Goal: Navigation & Orientation: Find specific page/section

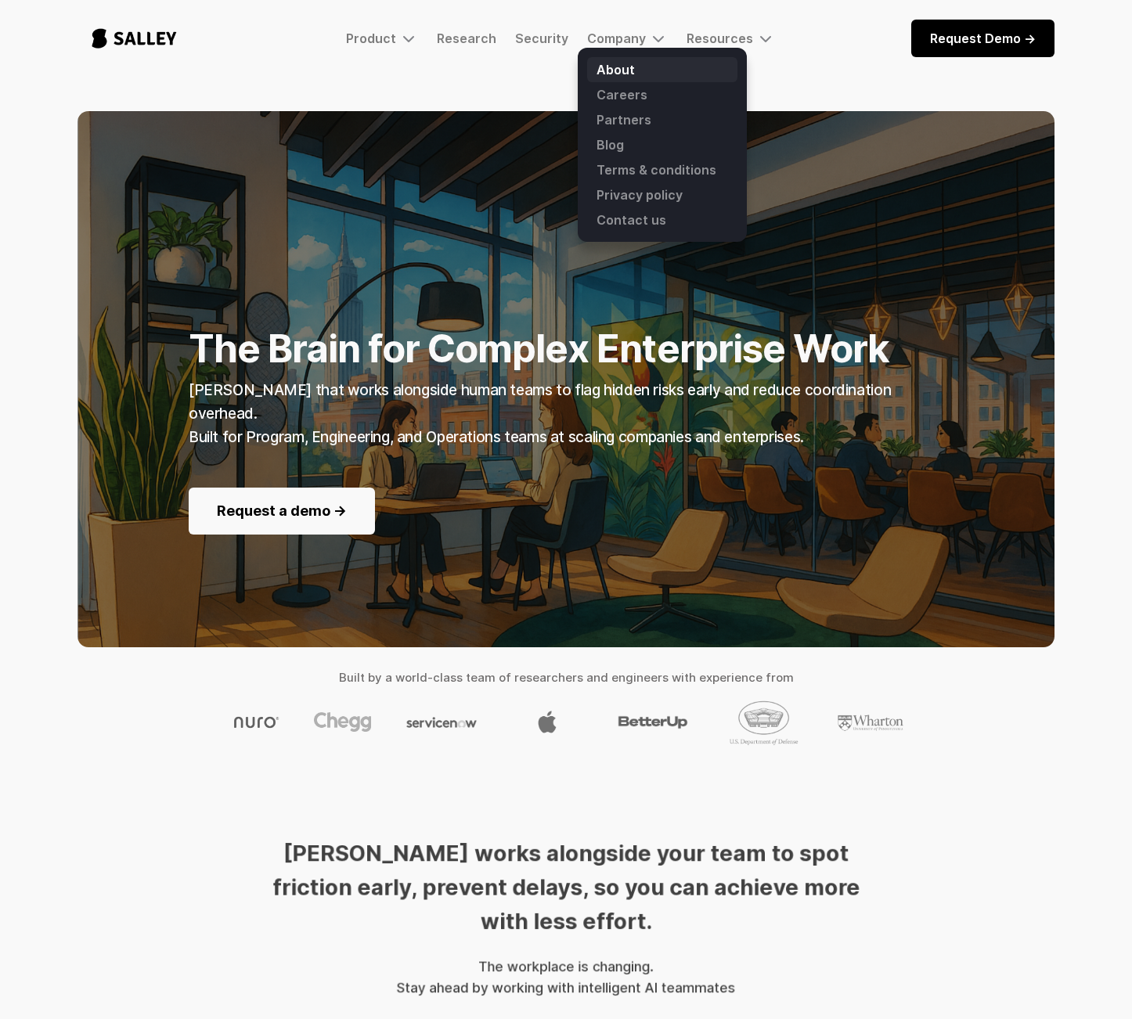
click at [617, 67] on link "About" at bounding box center [662, 69] width 150 height 25
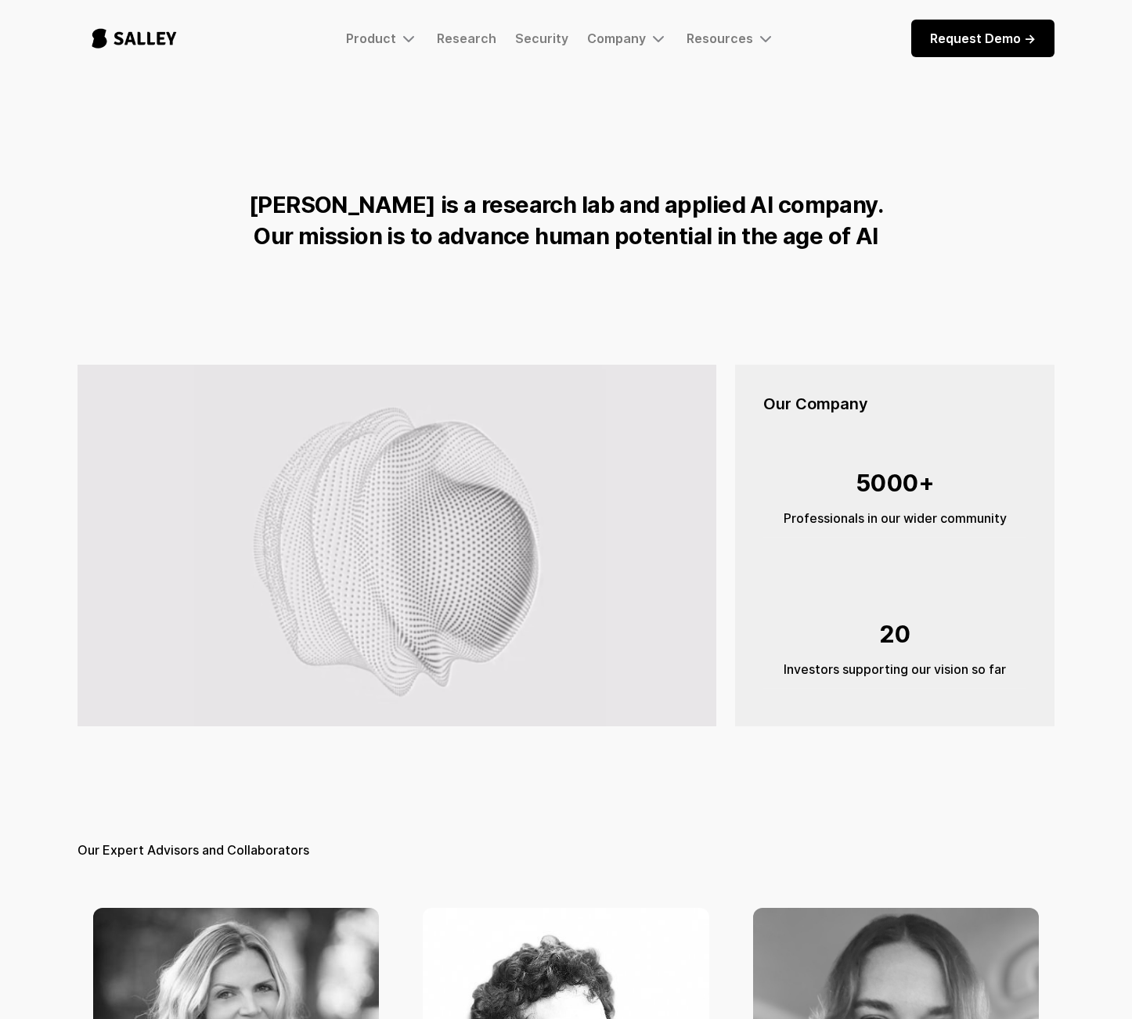
click at [148, 34] on img "home" at bounding box center [133, 39] width 113 height 52
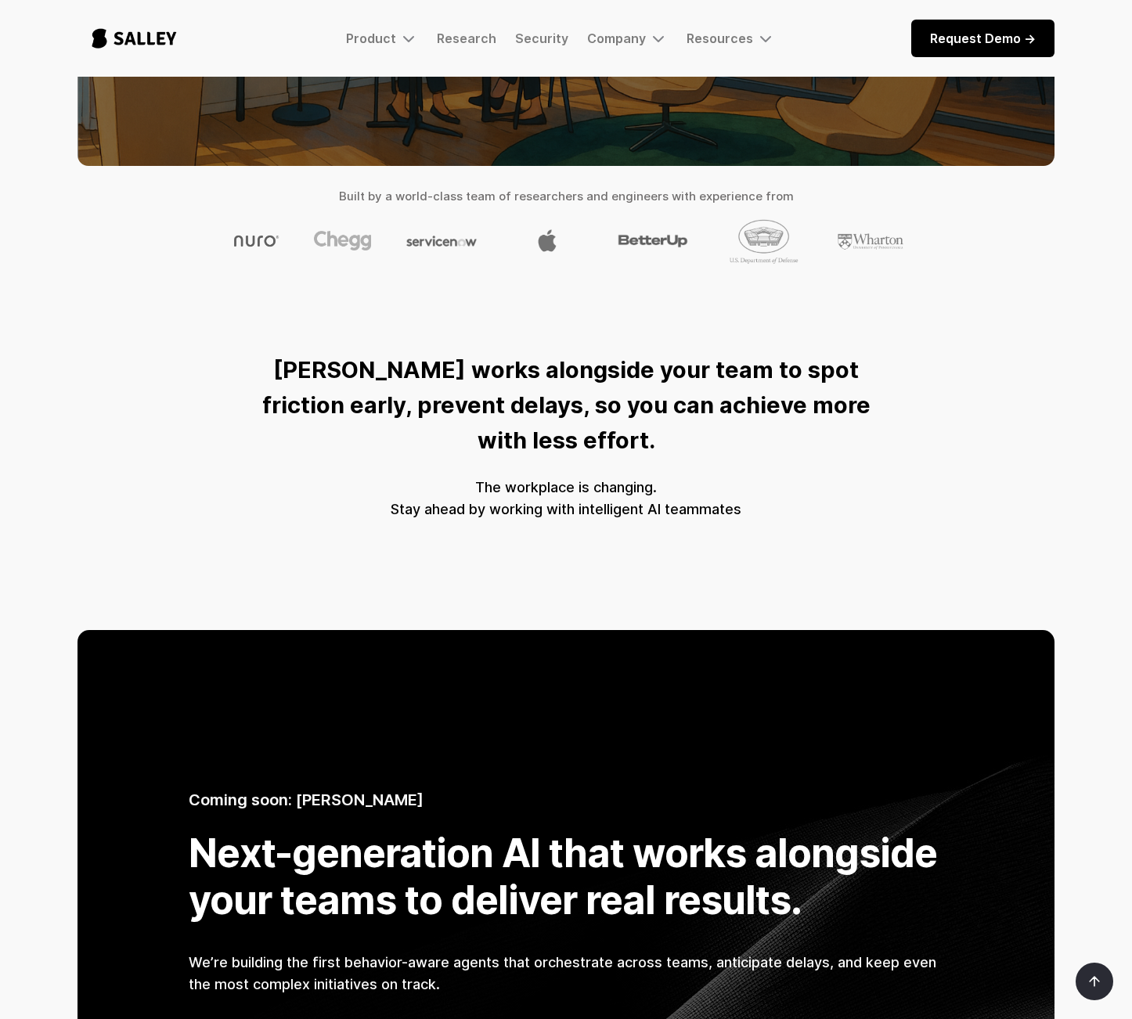
scroll to position [31, 0]
